Goal: Task Accomplishment & Management: Use online tool/utility

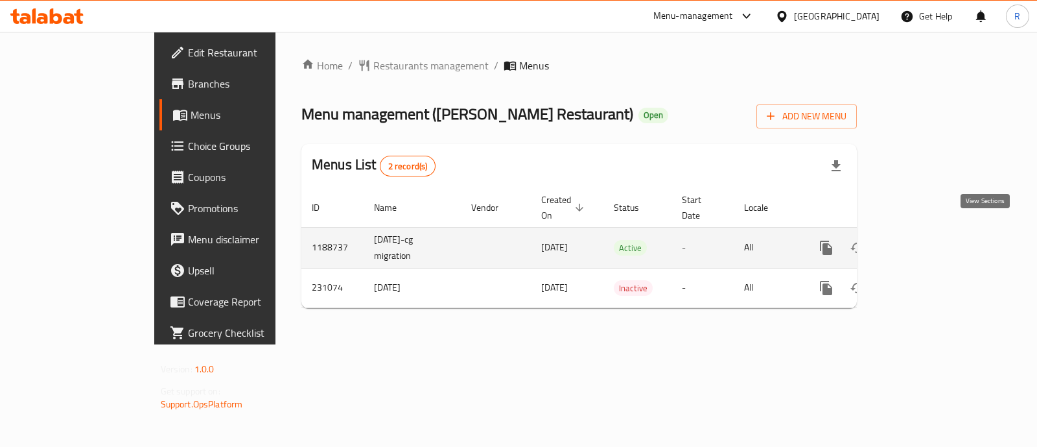
click at [926, 242] on icon "enhanced table" at bounding box center [920, 248] width 12 height 12
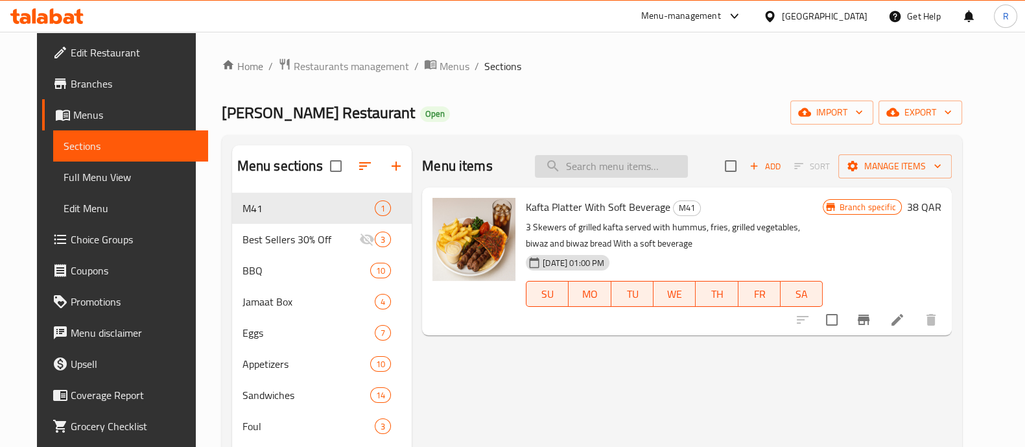
click at [589, 167] on input "search" at bounding box center [611, 166] width 153 height 23
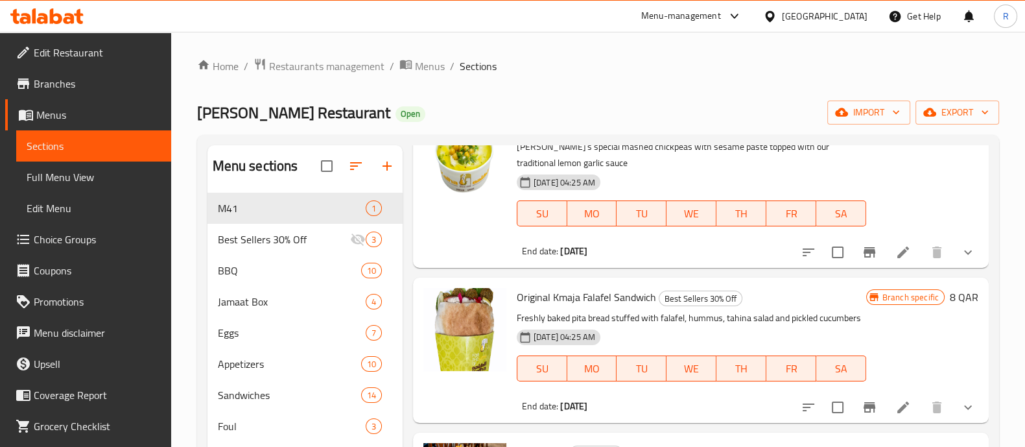
scroll to position [161, 0]
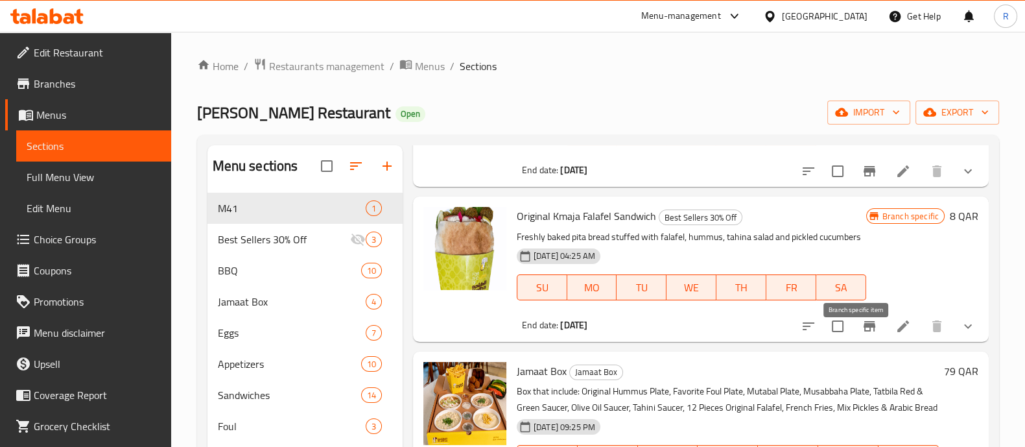
type input "original"
click at [863, 331] on icon "Branch-specific-item" at bounding box center [869, 326] width 12 height 10
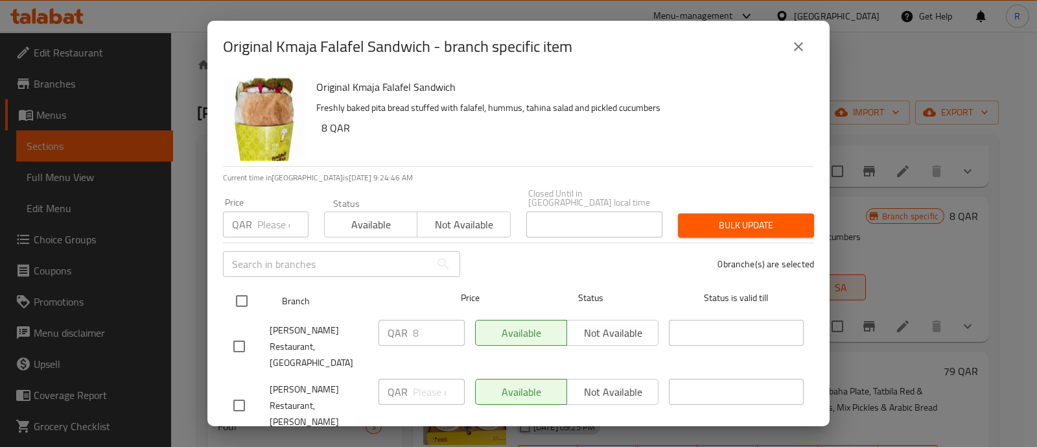
click at [244, 287] on input "checkbox" at bounding box center [241, 300] width 27 height 27
checkbox input "true"
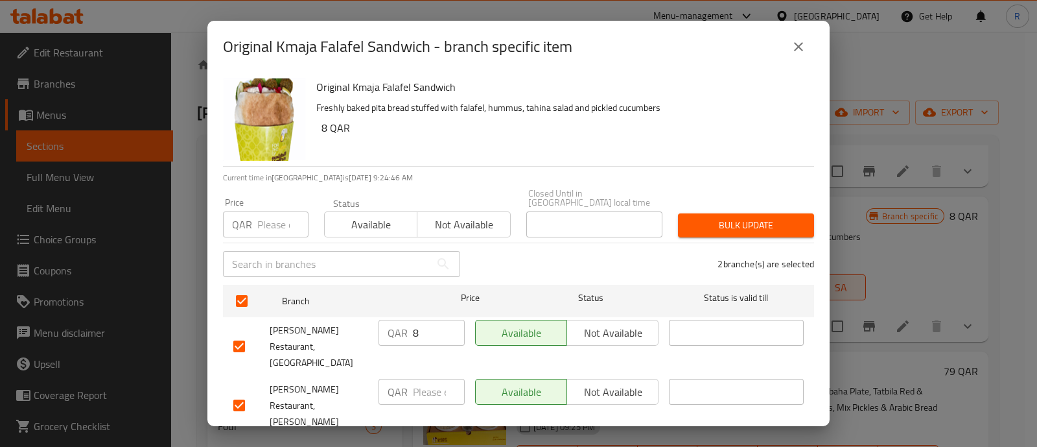
click at [600, 323] on span "Not available" at bounding box center [612, 332] width 81 height 19
click at [602, 382] on span "Not available" at bounding box center [612, 391] width 81 height 19
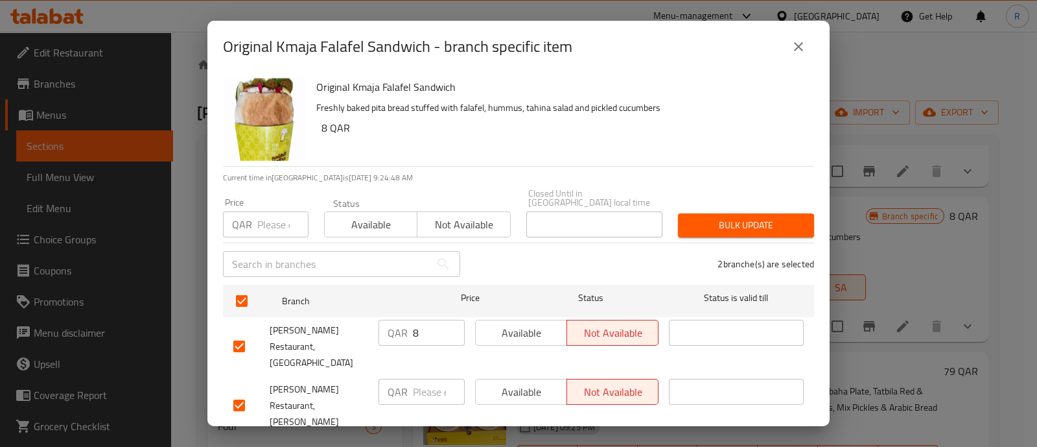
click at [588, 444] on span "Save" at bounding box center [518, 452] width 570 height 16
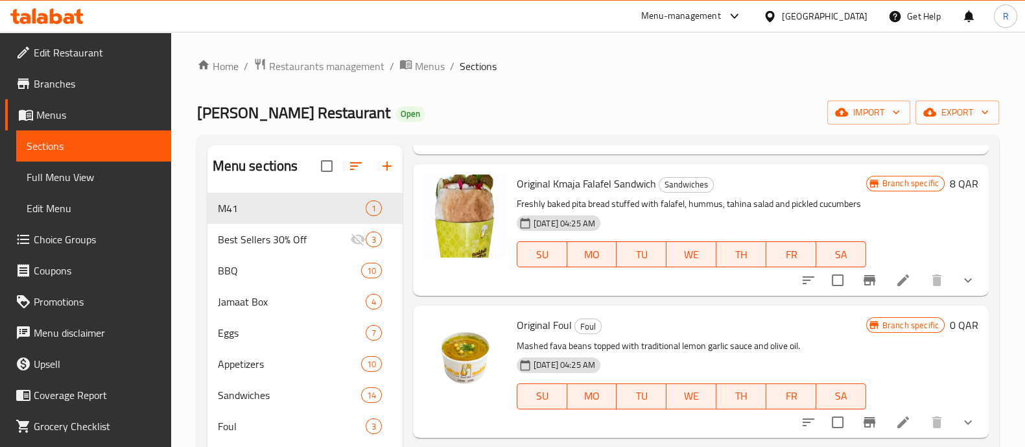
scroll to position [1030, 0]
click at [863, 284] on icon "Branch-specific-item" at bounding box center [869, 279] width 12 height 10
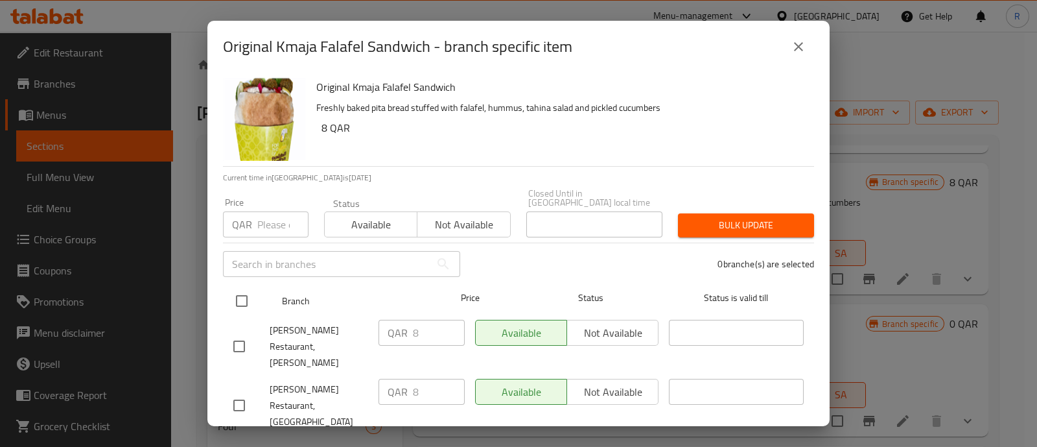
click at [237, 290] on input "checkbox" at bounding box center [241, 300] width 27 height 27
checkbox input "true"
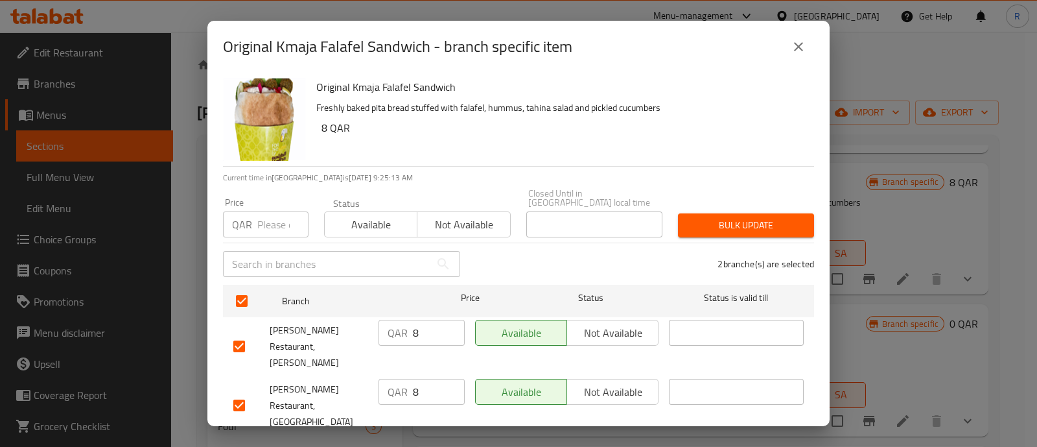
click at [607, 323] on span "Not available" at bounding box center [612, 332] width 81 height 19
click at [598, 382] on span "Not available" at bounding box center [612, 391] width 81 height 19
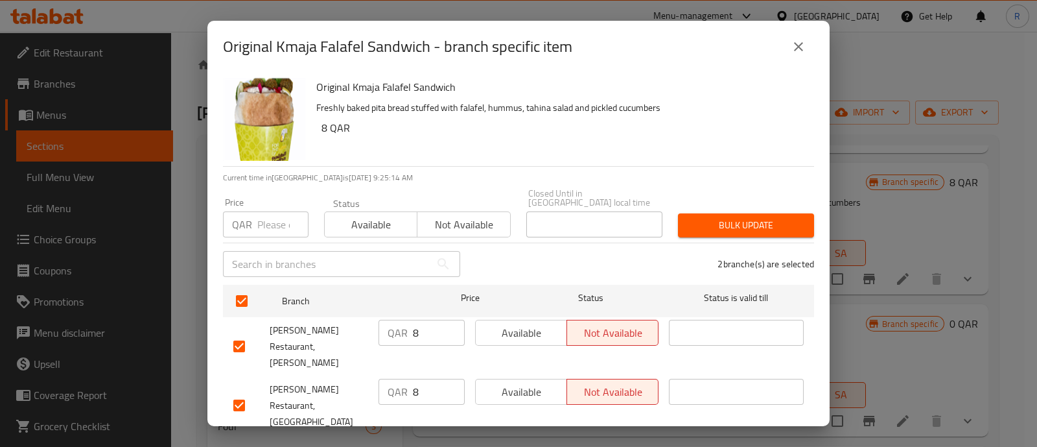
click at [557, 444] on span "Save" at bounding box center [518, 452] width 570 height 16
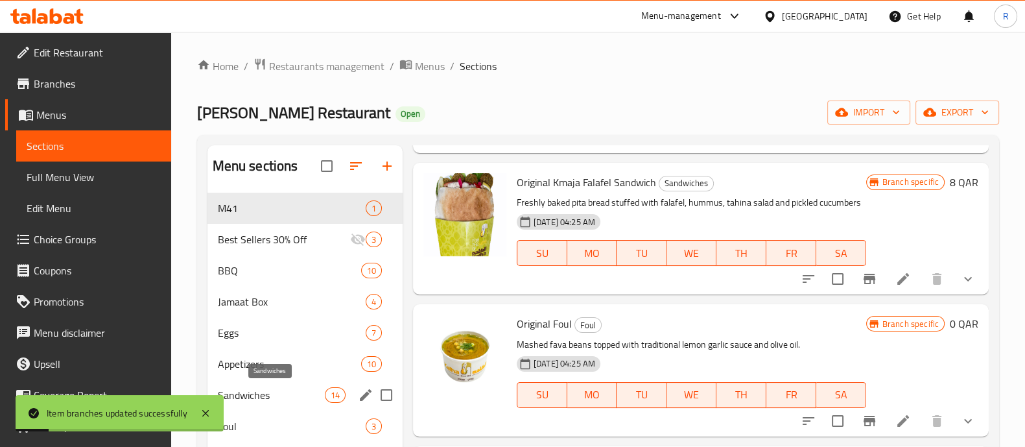
click at [257, 388] on span "Sandwiches" at bounding box center [271, 395] width 107 height 16
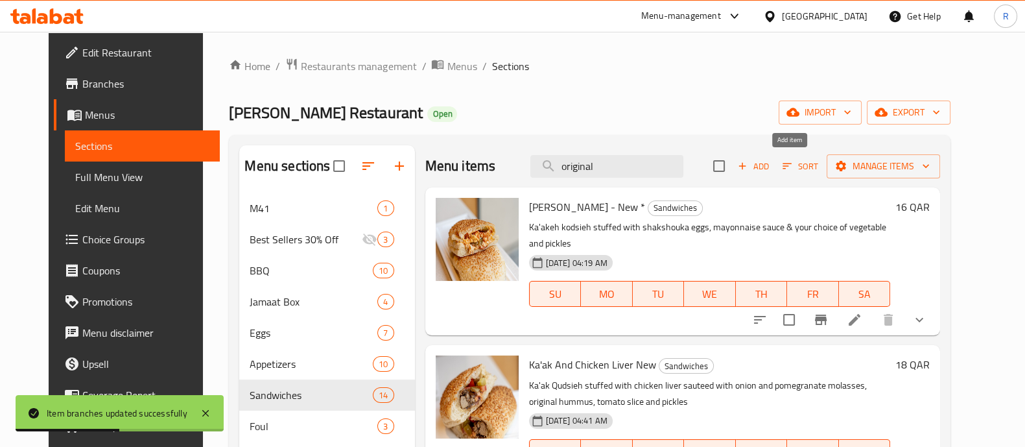
click at [771, 170] on span "Add" at bounding box center [753, 166] width 35 height 15
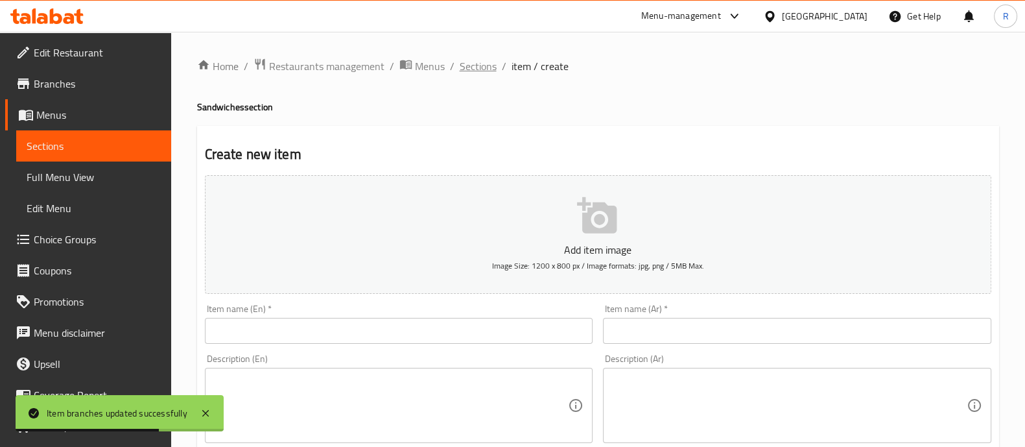
click at [480, 67] on span "Sections" at bounding box center [478, 66] width 37 height 16
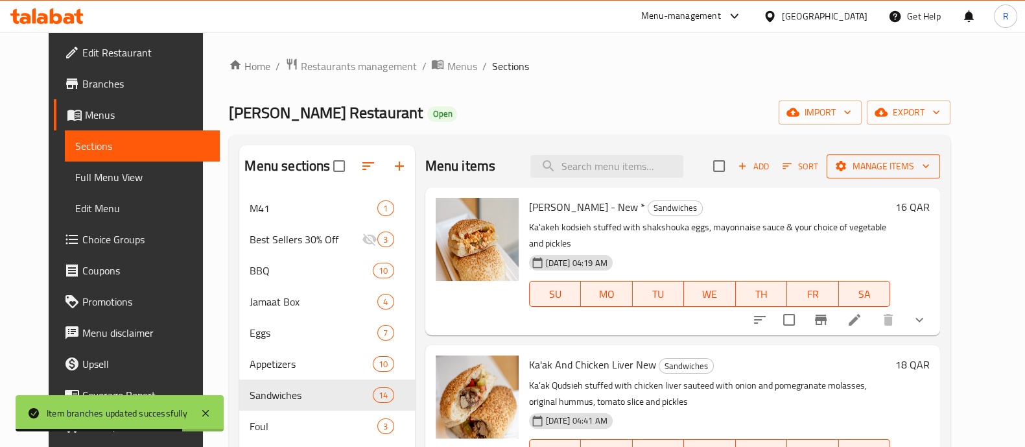
click at [903, 164] on span "Manage items" at bounding box center [883, 166] width 93 height 16
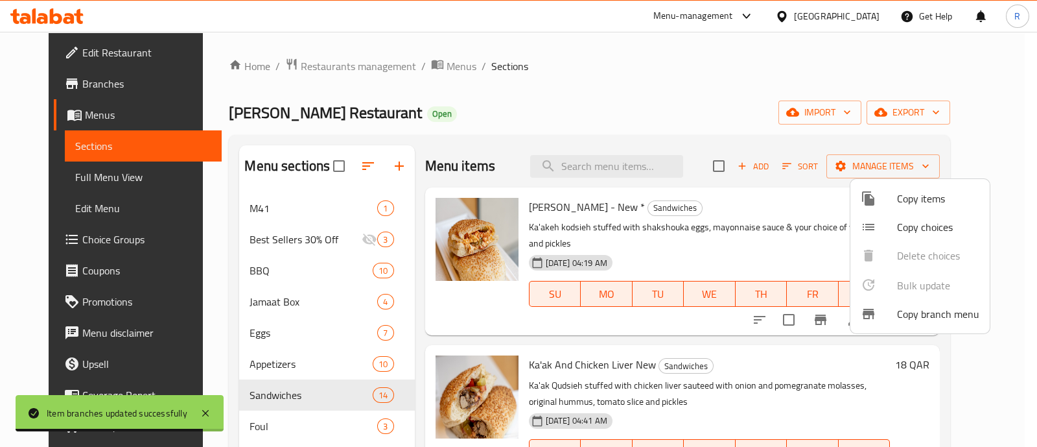
click at [901, 198] on span "Copy items" at bounding box center [938, 199] width 82 height 16
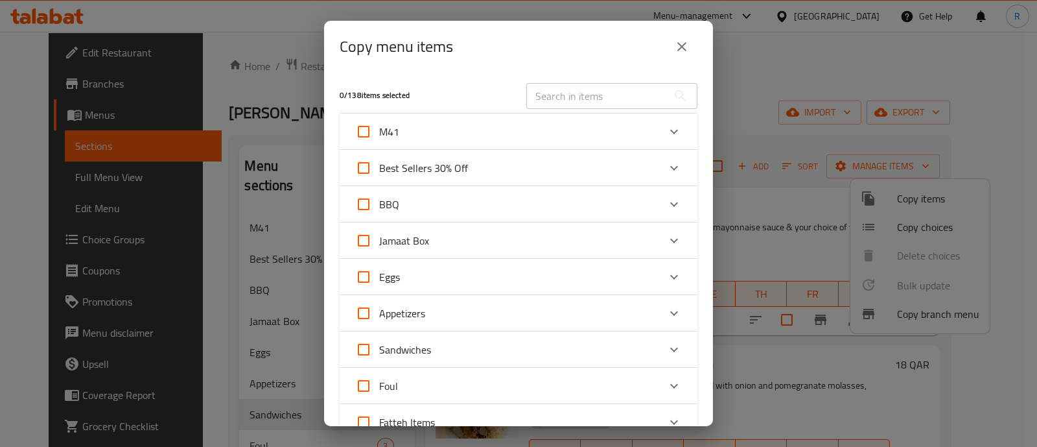
click at [612, 101] on input "text" at bounding box center [596, 96] width 141 height 26
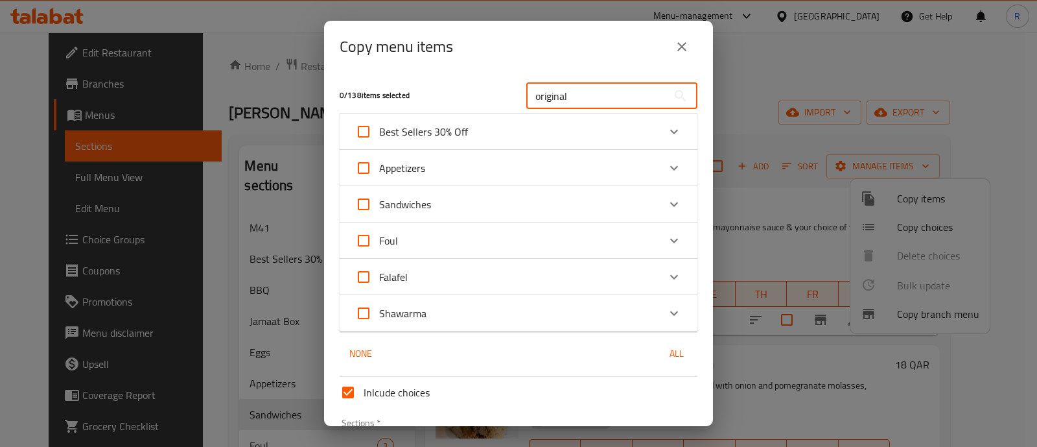
type input "original"
click at [599, 207] on div "Sandwiches" at bounding box center [506, 204] width 303 height 31
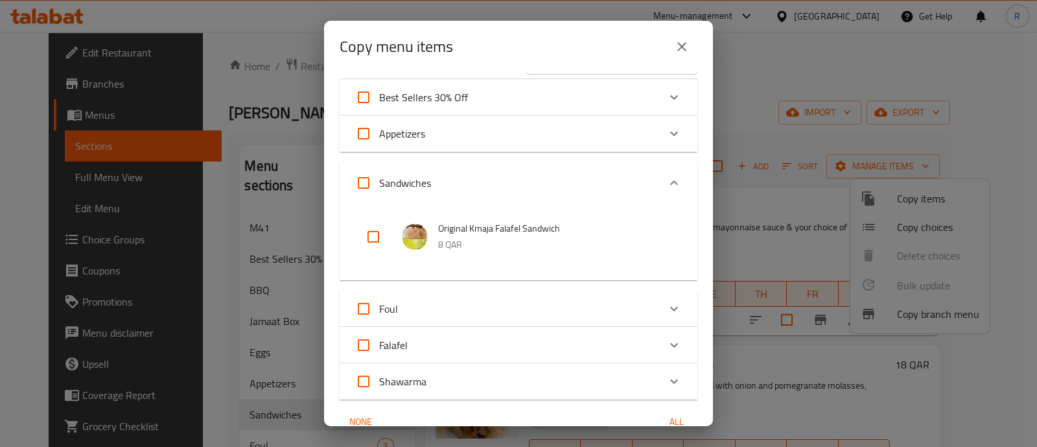
scroll to position [80, 0]
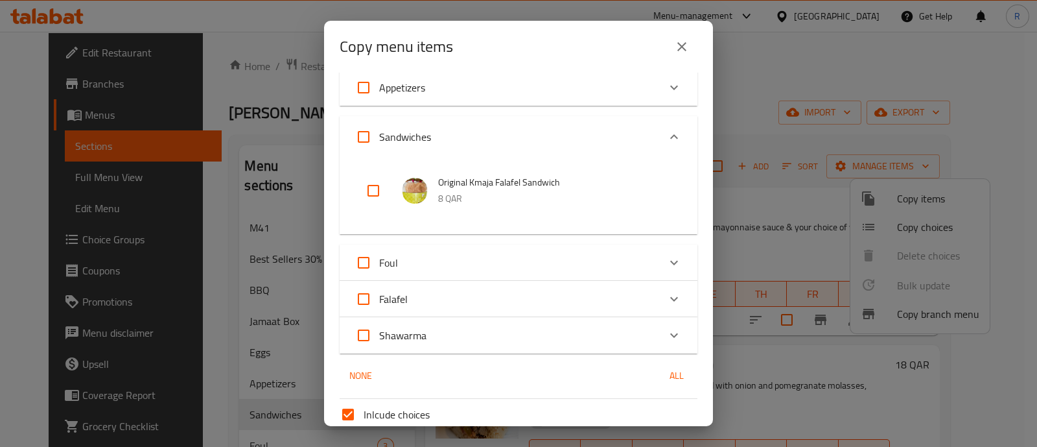
click at [367, 196] on input "checkbox" at bounding box center [373, 190] width 31 height 31
checkbox input "true"
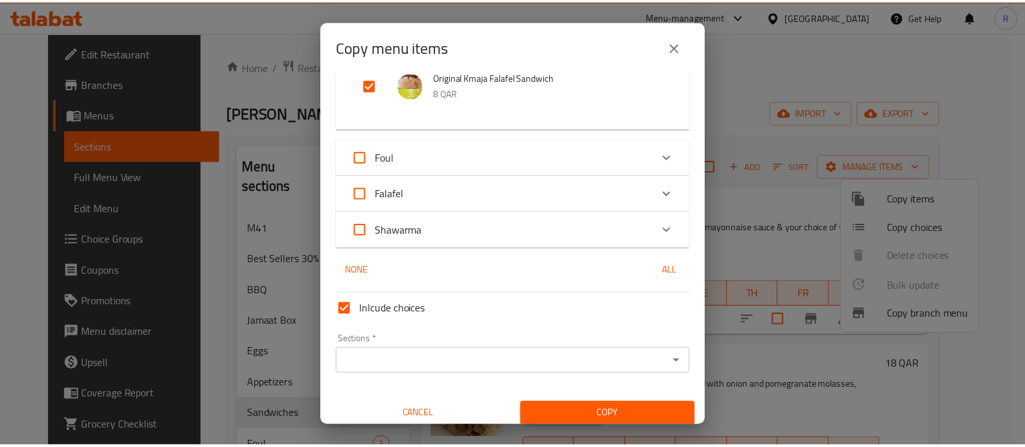
scroll to position [194, 0]
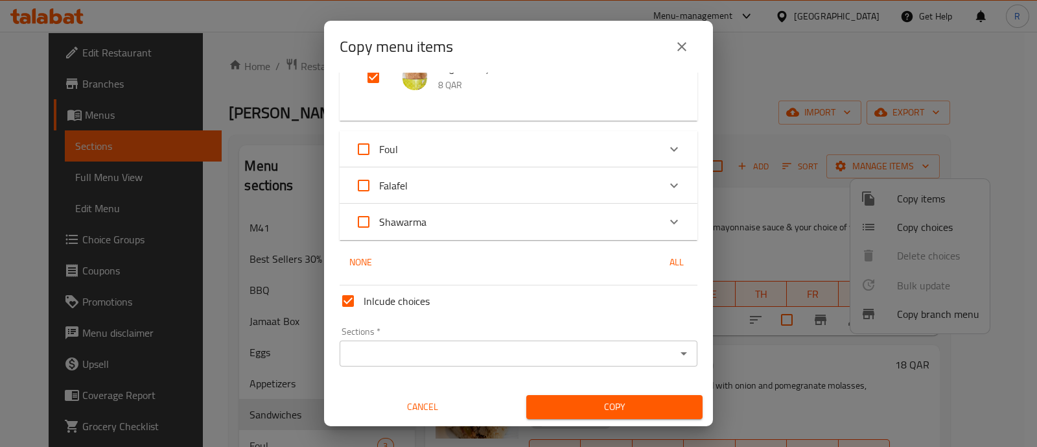
click at [402, 351] on input "Sections   *" at bounding box center [508, 353] width 329 height 18
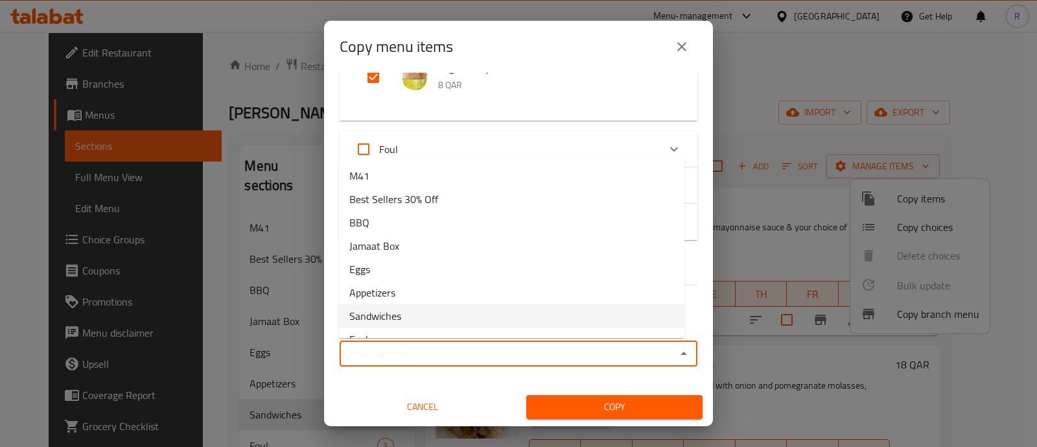
click at [397, 318] on span "Sandwiches" at bounding box center [375, 316] width 52 height 16
type input "Sandwiches"
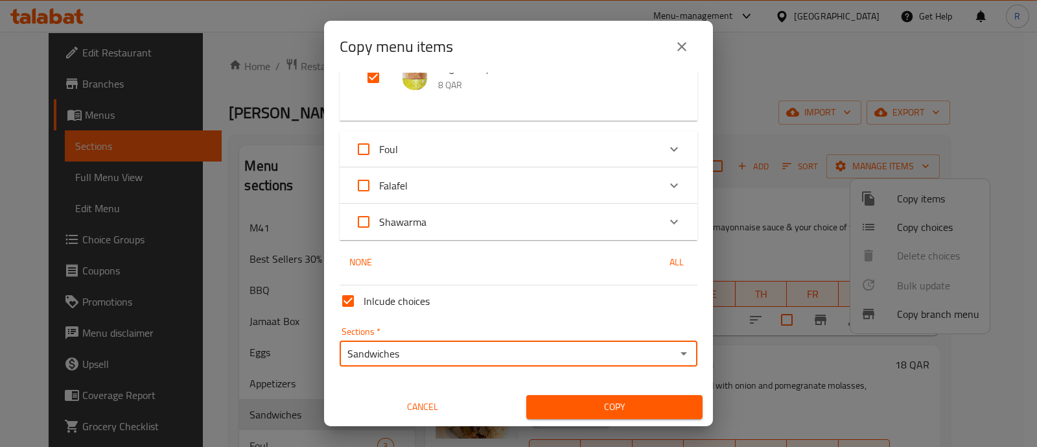
click at [587, 406] on span "Copy" at bounding box center [615, 407] width 156 height 16
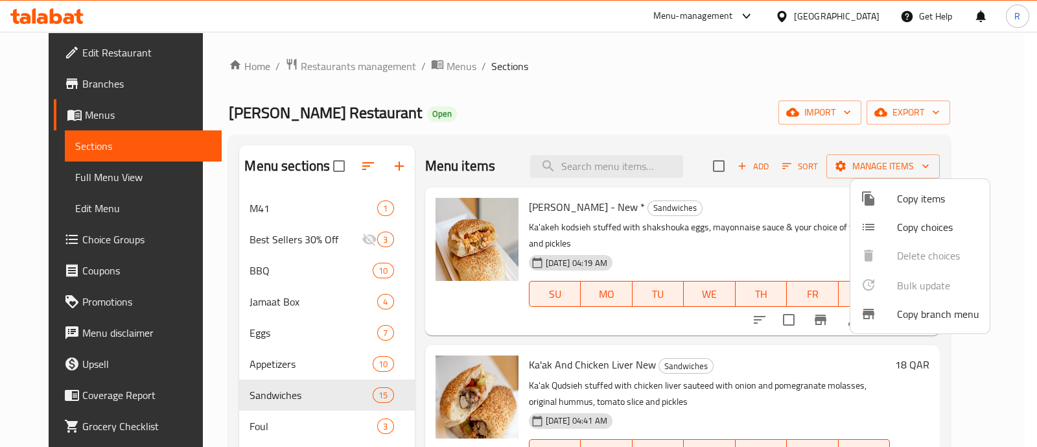
click at [782, 20] on div at bounding box center [518, 223] width 1037 height 447
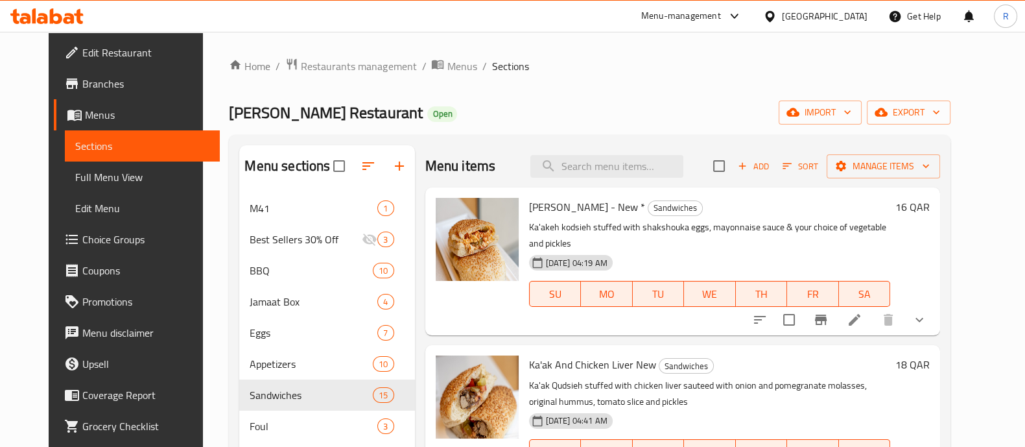
click at [742, 16] on icon at bounding box center [735, 16] width 16 height 16
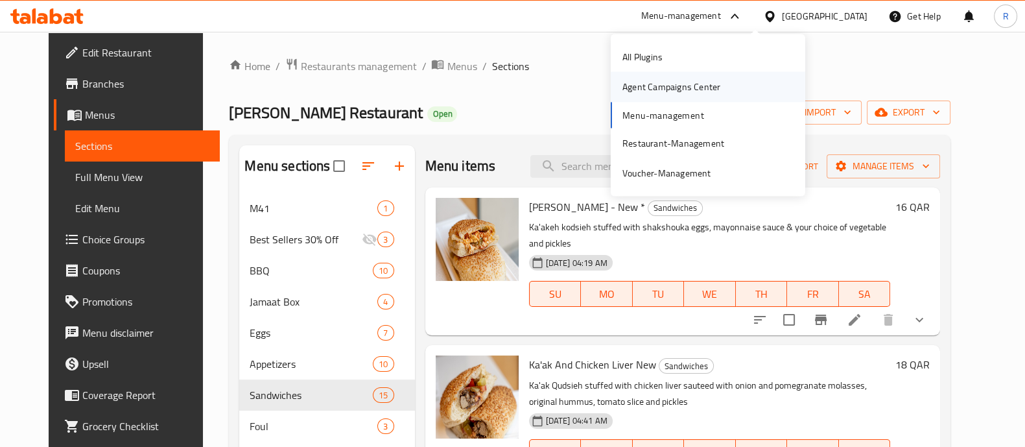
click at [704, 91] on div "Agent Campaigns Center" at bounding box center [671, 87] width 98 height 14
